Goal: Find specific page/section: Find specific page/section

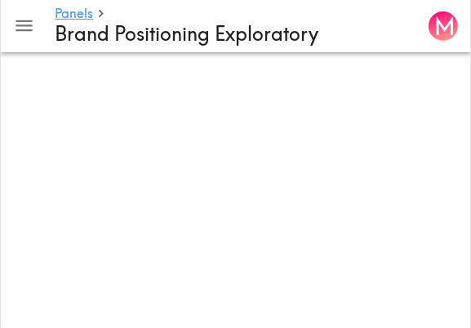
click at [440, 0] on html "Instapanel - Panels - Brand Positioning Exploratory Panels Brand Positioning Ex…" at bounding box center [235, 75] width 471 height 150
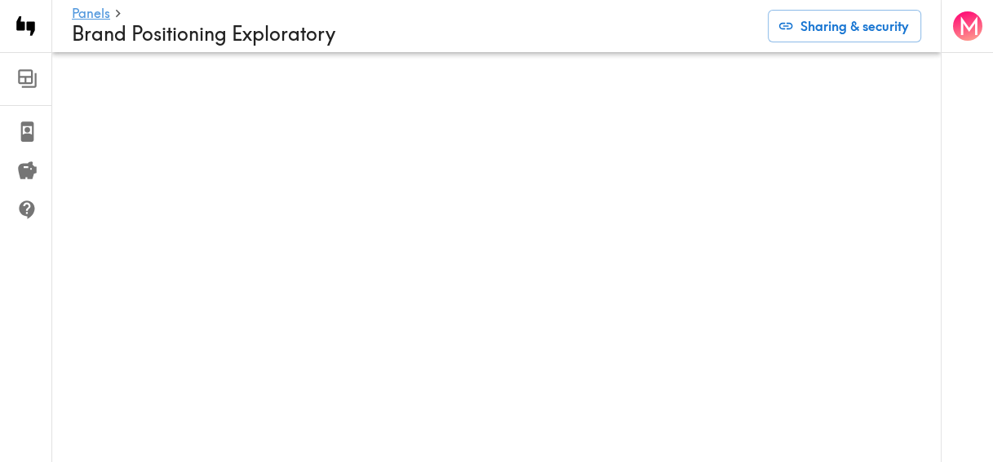
click at [470, 0] on html "Instapanel - Panels - Brand Positioning Exploratory Panels Brand Positioning Ex…" at bounding box center [496, 52] width 993 height 104
